Goal: Transaction & Acquisition: Purchase product/service

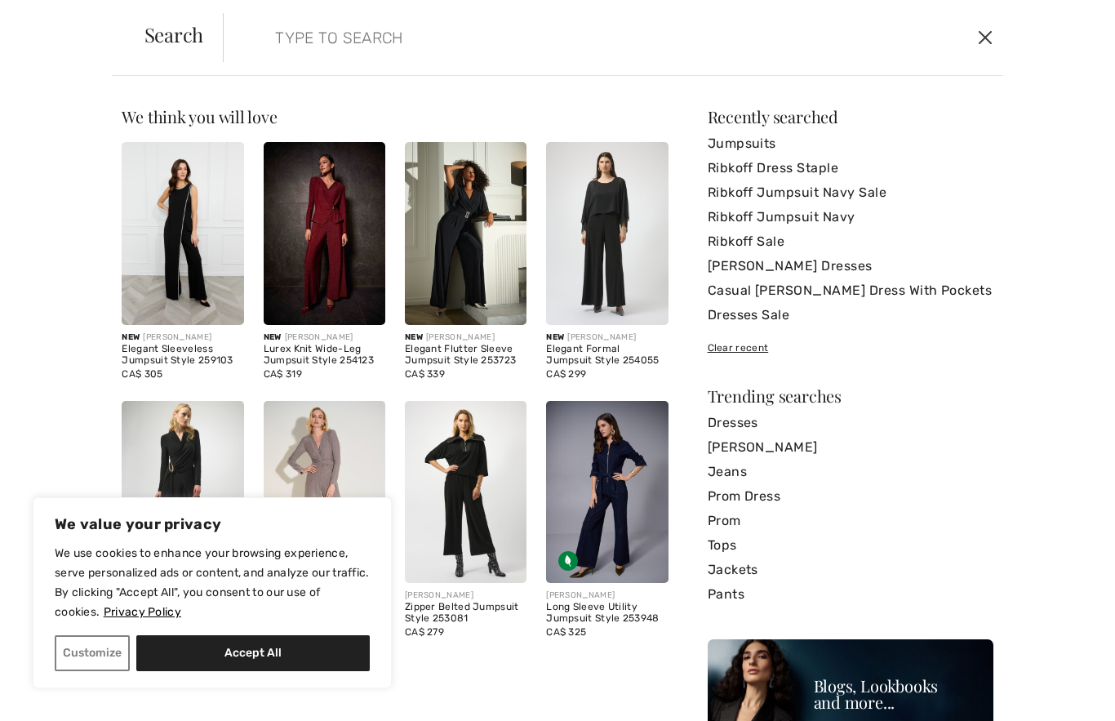
click at [984, 38] on button "Close" at bounding box center [985, 37] width 24 height 26
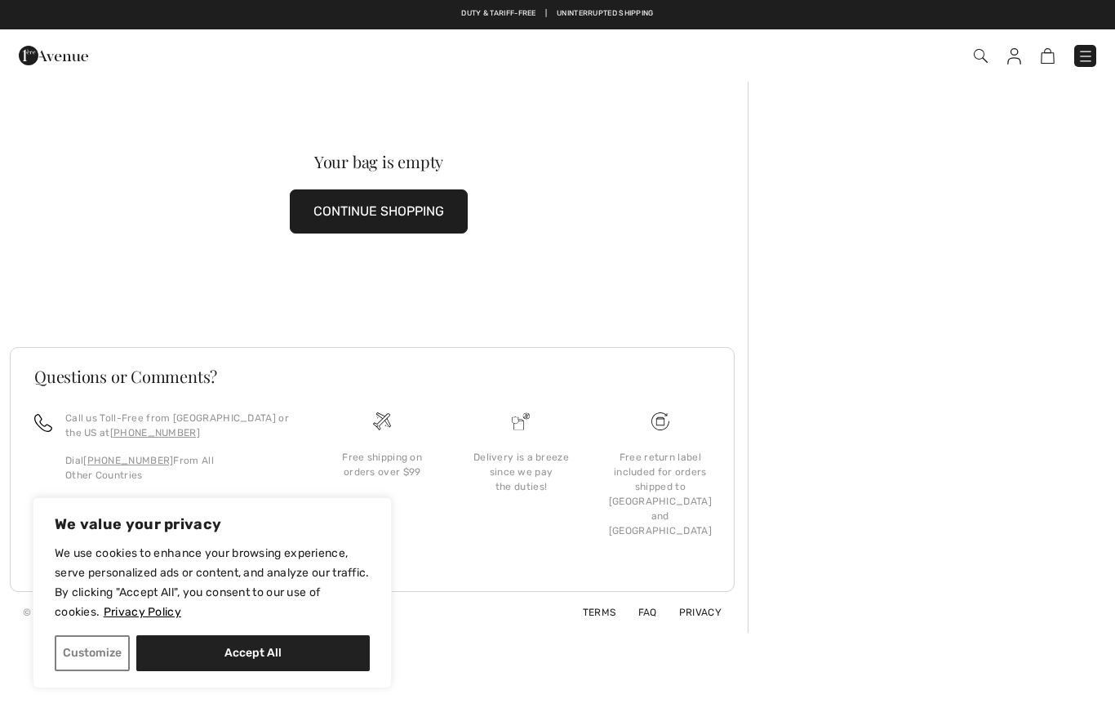
click at [1009, 63] on img at bounding box center [1015, 56] width 14 height 16
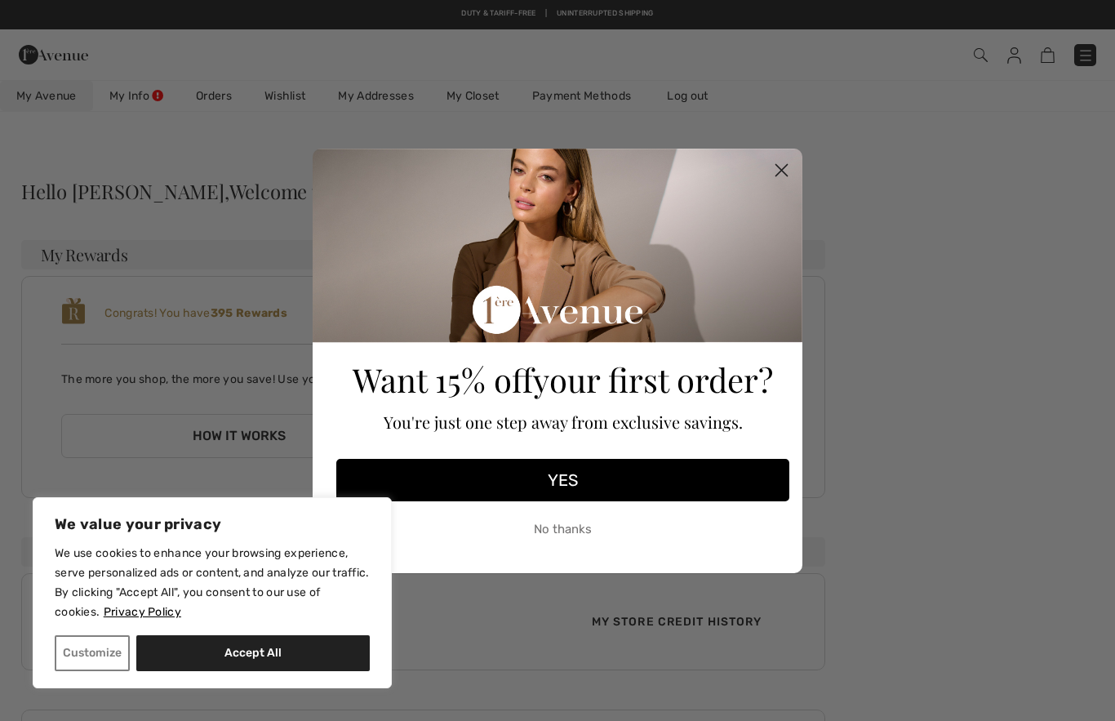
click at [781, 167] on circle "Close dialog" at bounding box center [781, 169] width 27 height 27
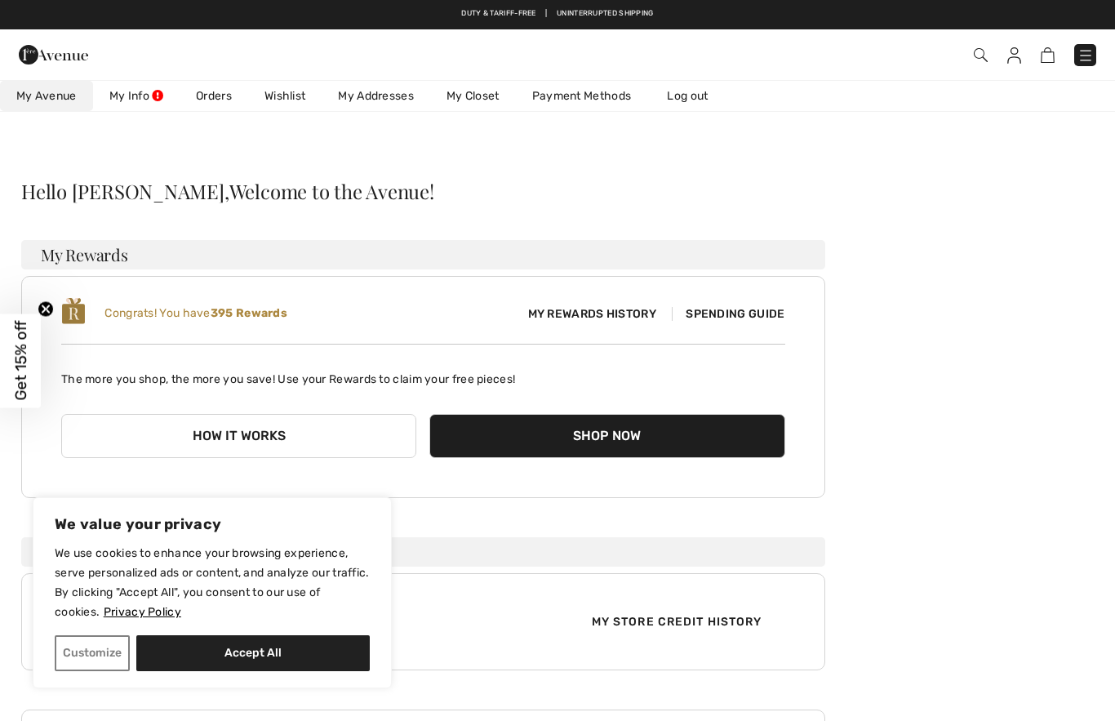
click at [216, 102] on link "Orders" at bounding box center [214, 96] width 69 height 30
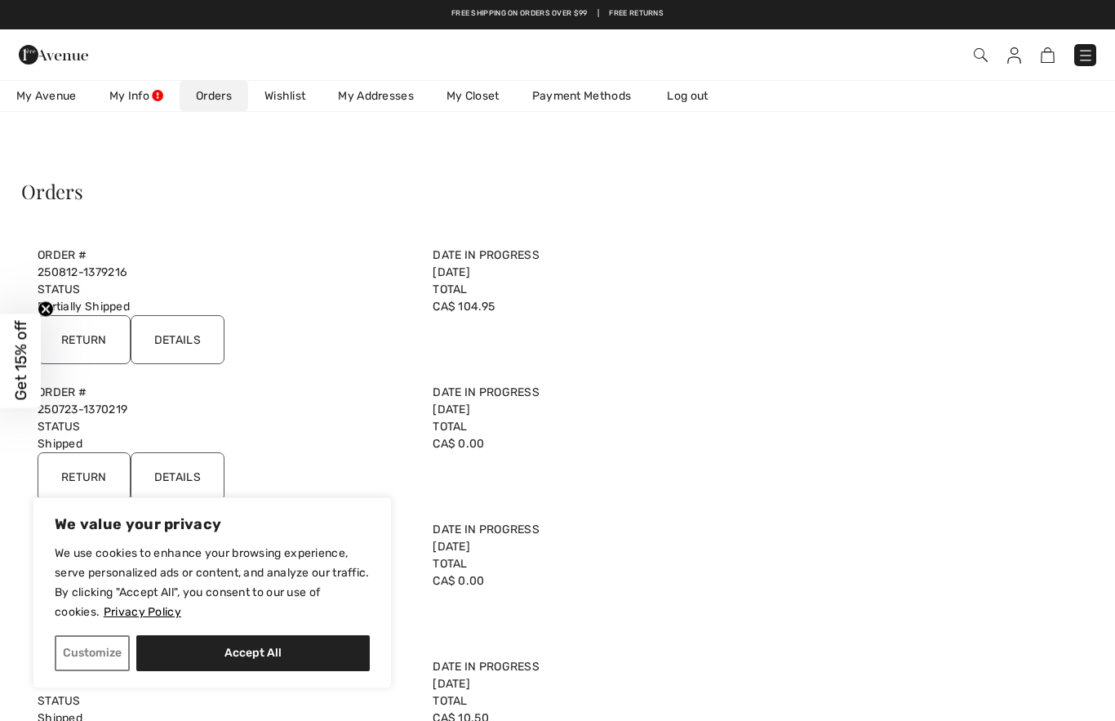
click at [191, 340] on input "Details" at bounding box center [178, 339] width 94 height 49
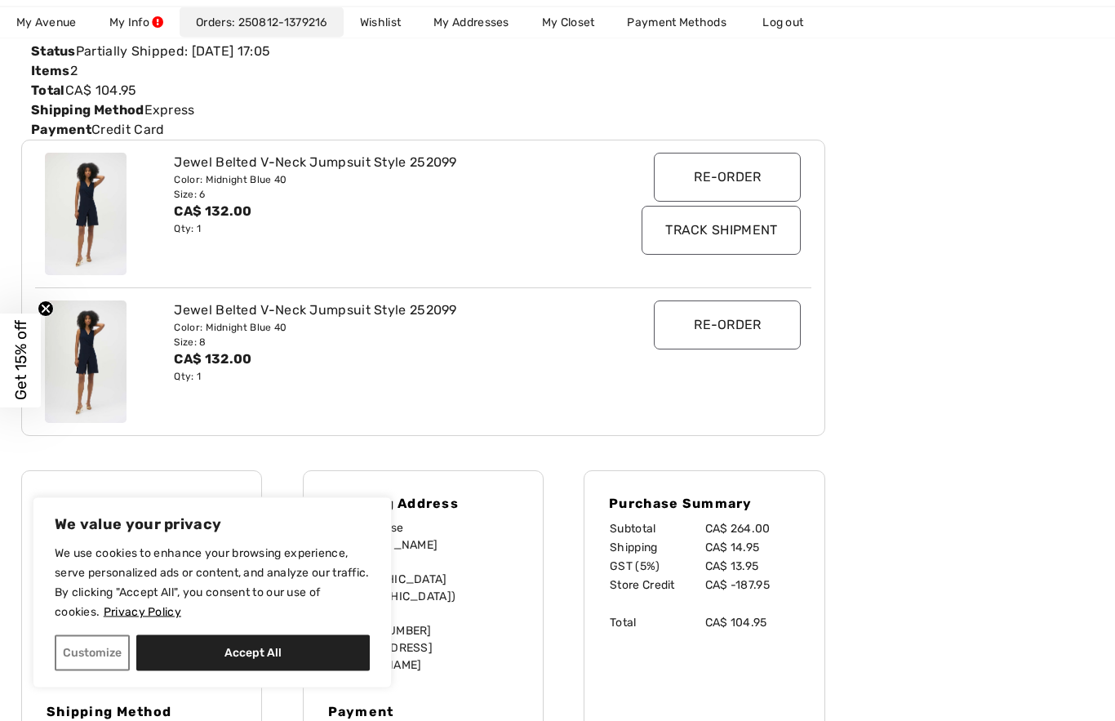
scroll to position [233, 0]
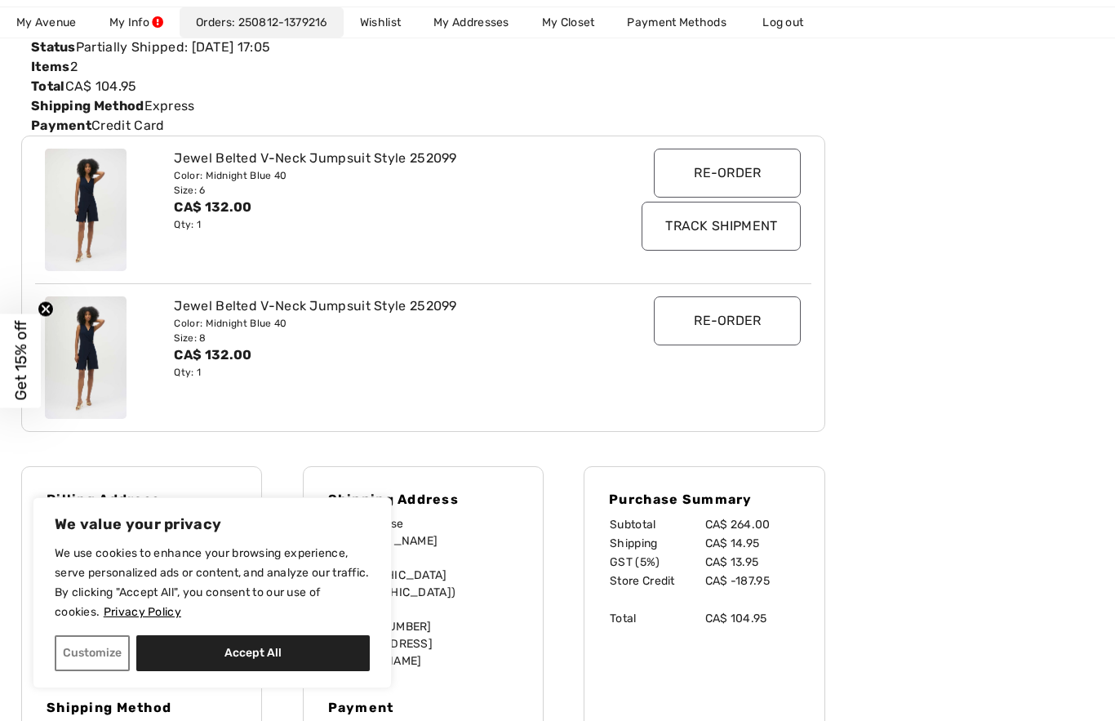
click at [727, 183] on input "Re-order" at bounding box center [727, 173] width 147 height 49
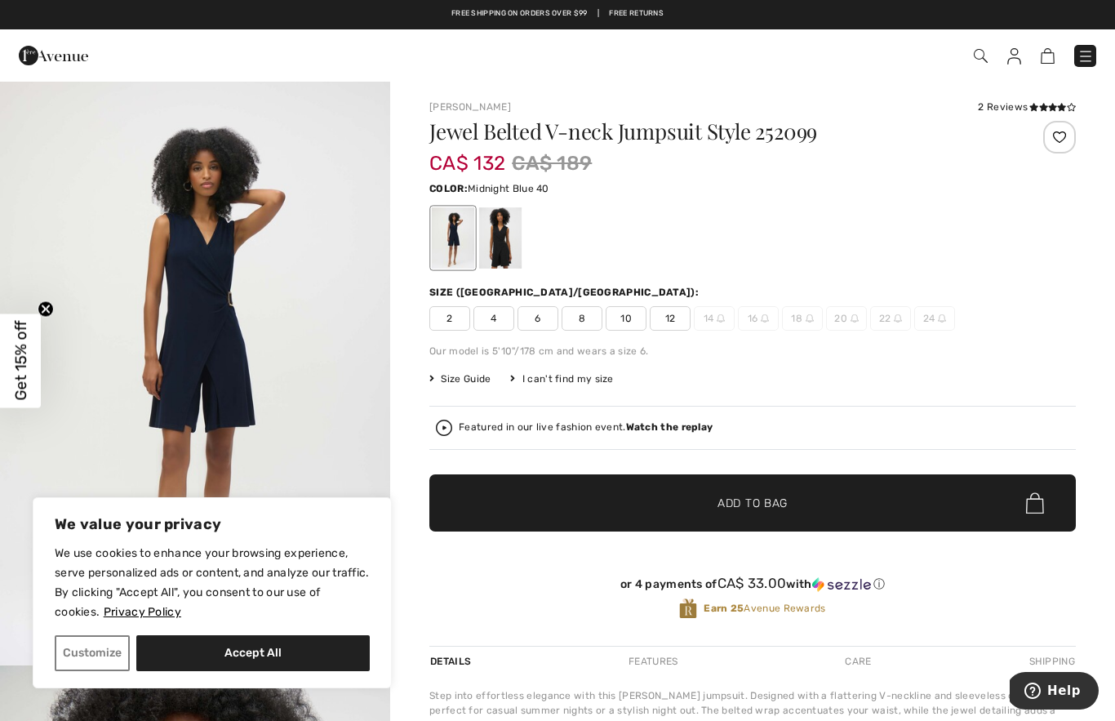
click at [621, 315] on span "10" at bounding box center [626, 318] width 41 height 24
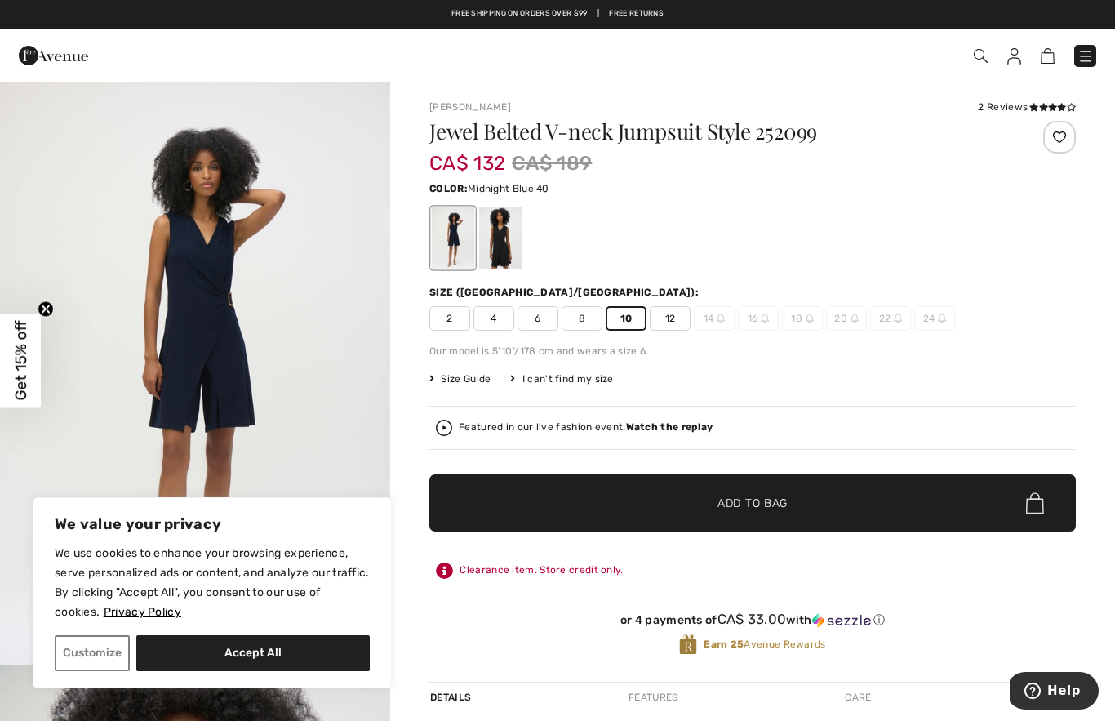
click at [647, 484] on span "✔ Added to Bag Add to Bag" at bounding box center [752, 502] width 647 height 57
click at [1041, 64] on img at bounding box center [1039, 56] width 14 height 16
click at [1036, 69] on div "1 Added to Bag Joseph Ribkoff Jewel Belted V-neck Jumpsuit Style 252099 CA$ 132…" at bounding box center [787, 55] width 643 height 33
click at [1039, 58] on img at bounding box center [1039, 56] width 14 height 16
